Goal: Entertainment & Leisure: Browse casually

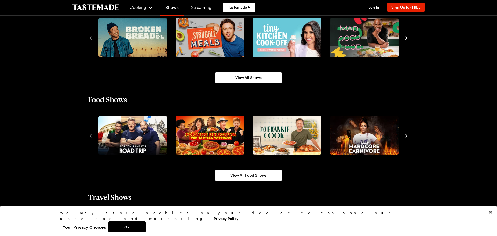
scroll to position [400, 0]
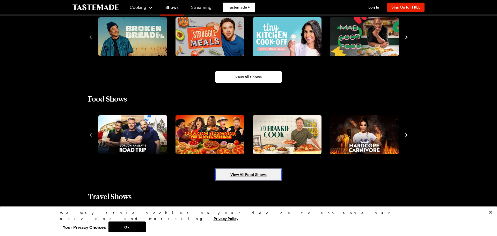
click at [250, 173] on span "View All Food Shows" at bounding box center [248, 174] width 36 height 5
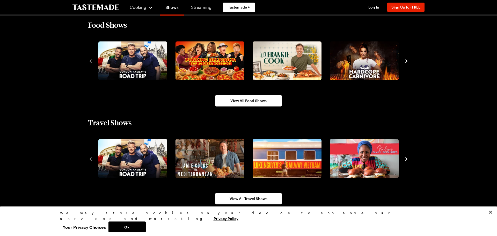
scroll to position [509, 0]
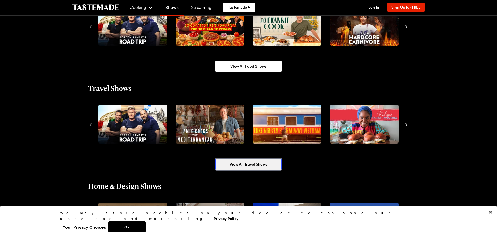
click at [257, 166] on span "View All Travel Shows" at bounding box center [249, 164] width 38 height 5
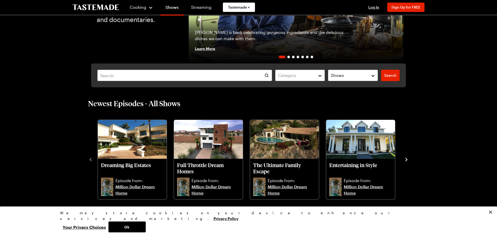
scroll to position [82, 0]
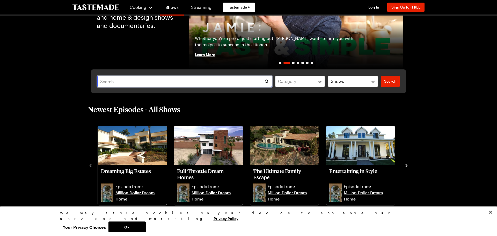
click at [138, 83] on input "text" at bounding box center [184, 81] width 175 height 11
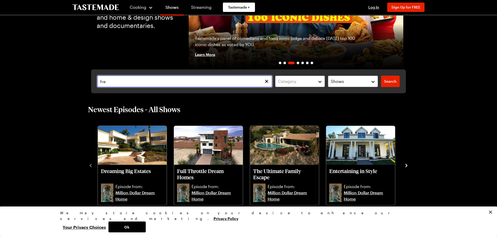
type input "[PERSON_NAME]"
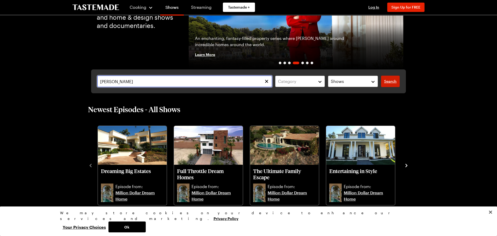
type input "[PERSON_NAME]"
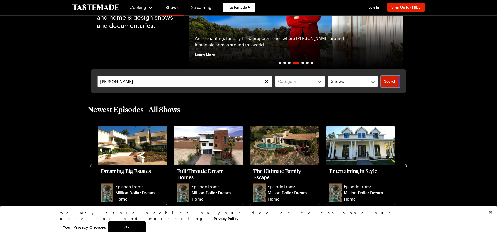
click at [394, 83] on span "Search" at bounding box center [390, 81] width 12 height 5
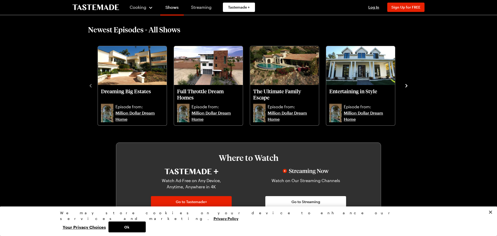
scroll to position [10, 0]
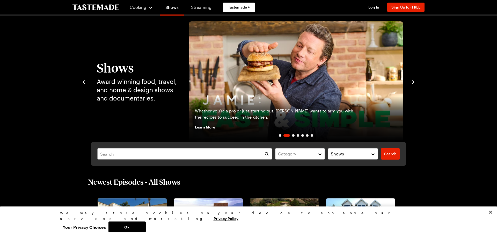
click at [414, 82] on icon "navigate to next item" at bounding box center [412, 81] width 5 height 5
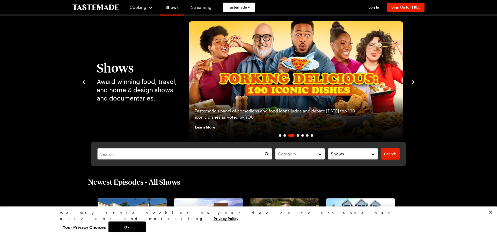
click at [414, 82] on icon "navigate to next item" at bounding box center [412, 81] width 5 height 5
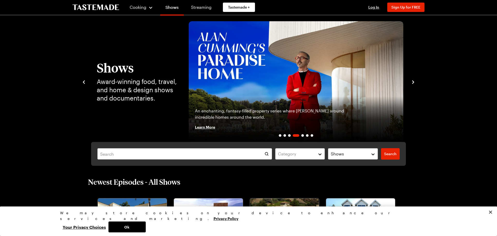
click at [414, 82] on icon "navigate to next item" at bounding box center [412, 81] width 5 height 5
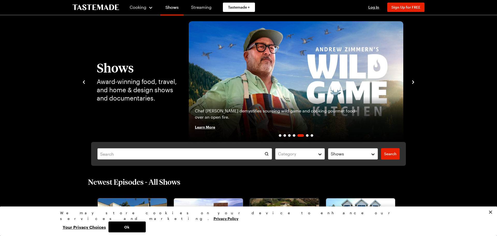
click at [414, 82] on icon "navigate to next item" at bounding box center [412, 81] width 5 height 5
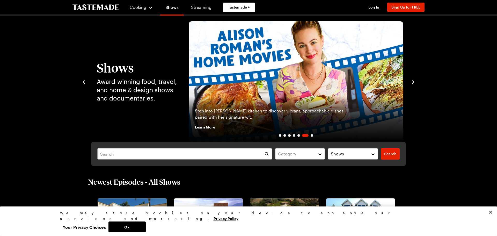
click at [414, 82] on icon "navigate to next item" at bounding box center [412, 81] width 5 height 5
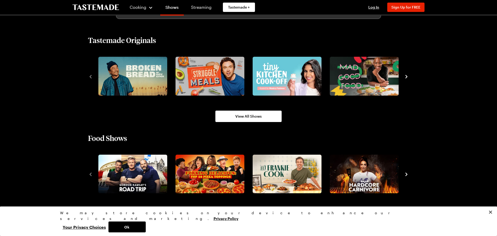
scroll to position [364, 0]
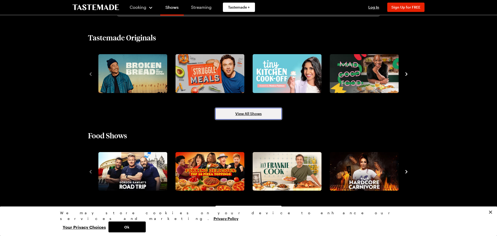
click at [255, 114] on span "View All Shows" at bounding box center [248, 113] width 26 height 5
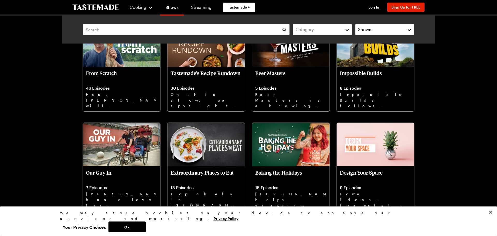
scroll to position [1357, 0]
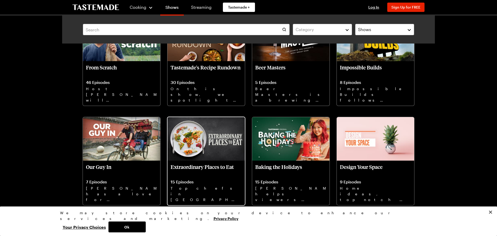
click at [207, 159] on img at bounding box center [205, 138] width 77 height 43
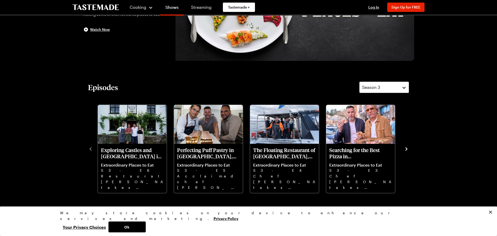
scroll to position [109, 0]
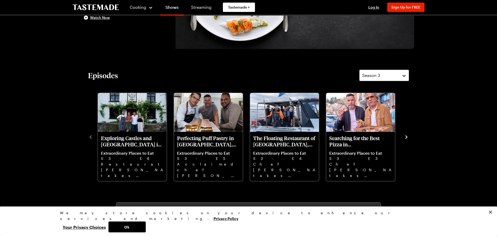
click at [406, 138] on icon "navigate to next item" at bounding box center [406, 136] width 5 height 5
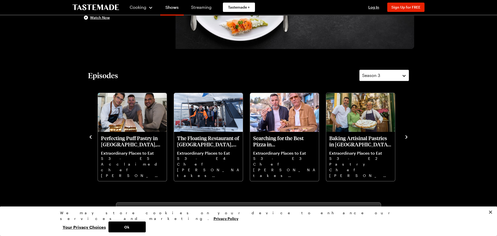
click at [406, 138] on icon "navigate to next item" at bounding box center [406, 136] width 5 height 5
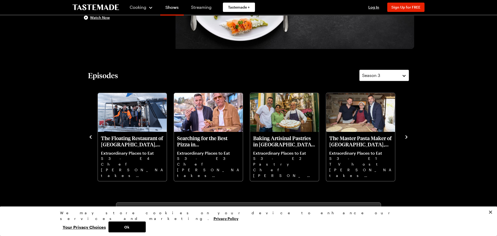
click at [406, 138] on icon "navigate to next item" at bounding box center [406, 136] width 5 height 5
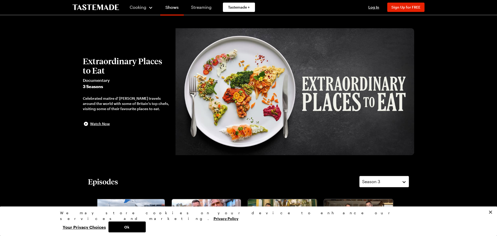
scroll to position [0, 0]
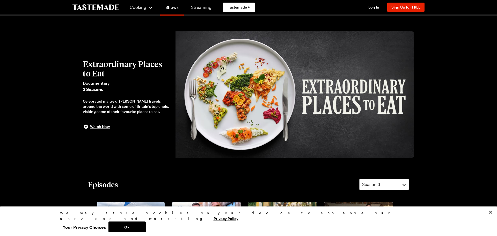
scroll to position [271, 0]
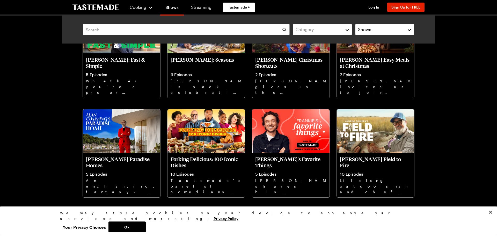
scroll to position [364, 0]
